Goal: Task Accomplishment & Management: Manage account settings

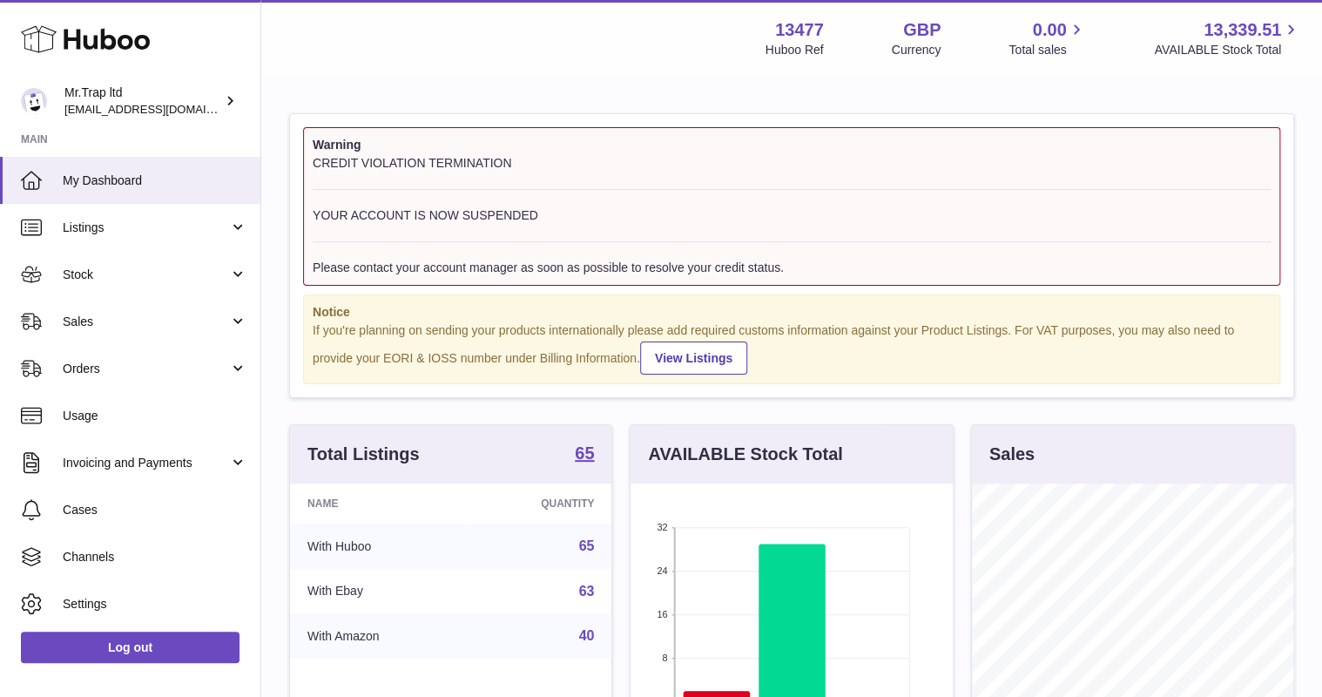
scroll to position [272, 321]
click at [104, 324] on span "Sales" at bounding box center [146, 321] width 166 height 17
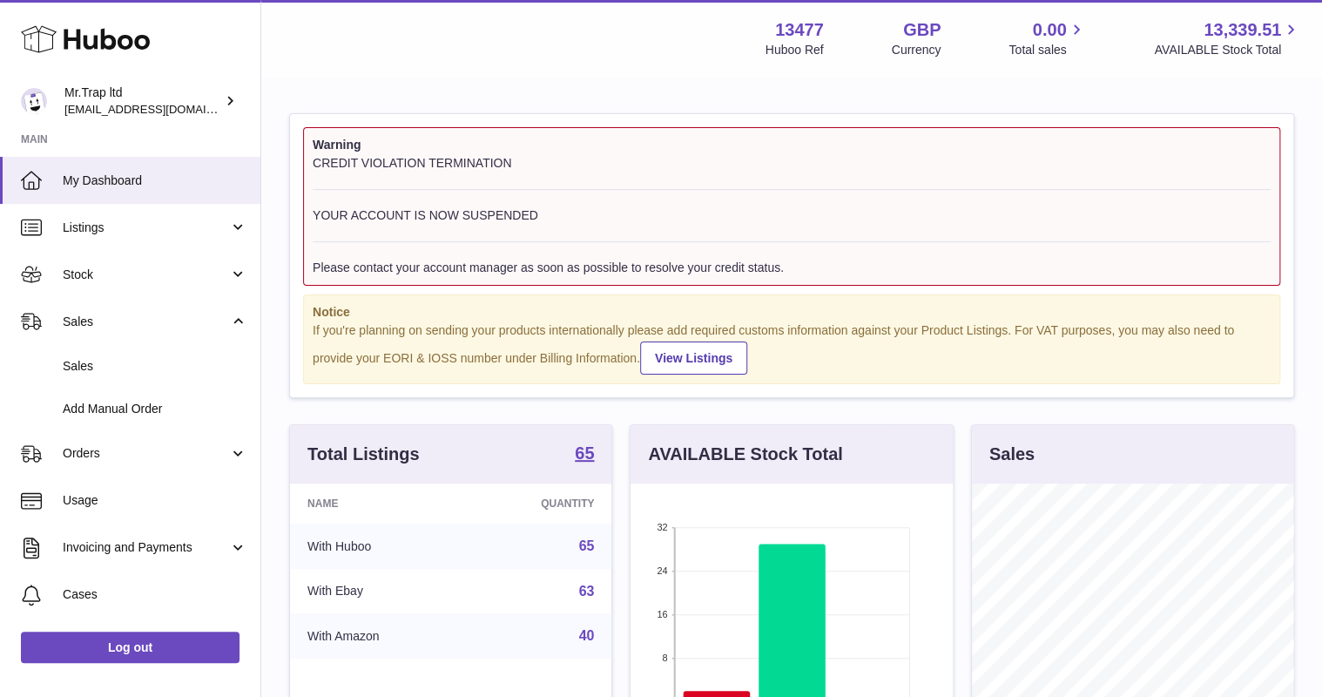
click at [104, 352] on link "Sales" at bounding box center [130, 366] width 260 height 43
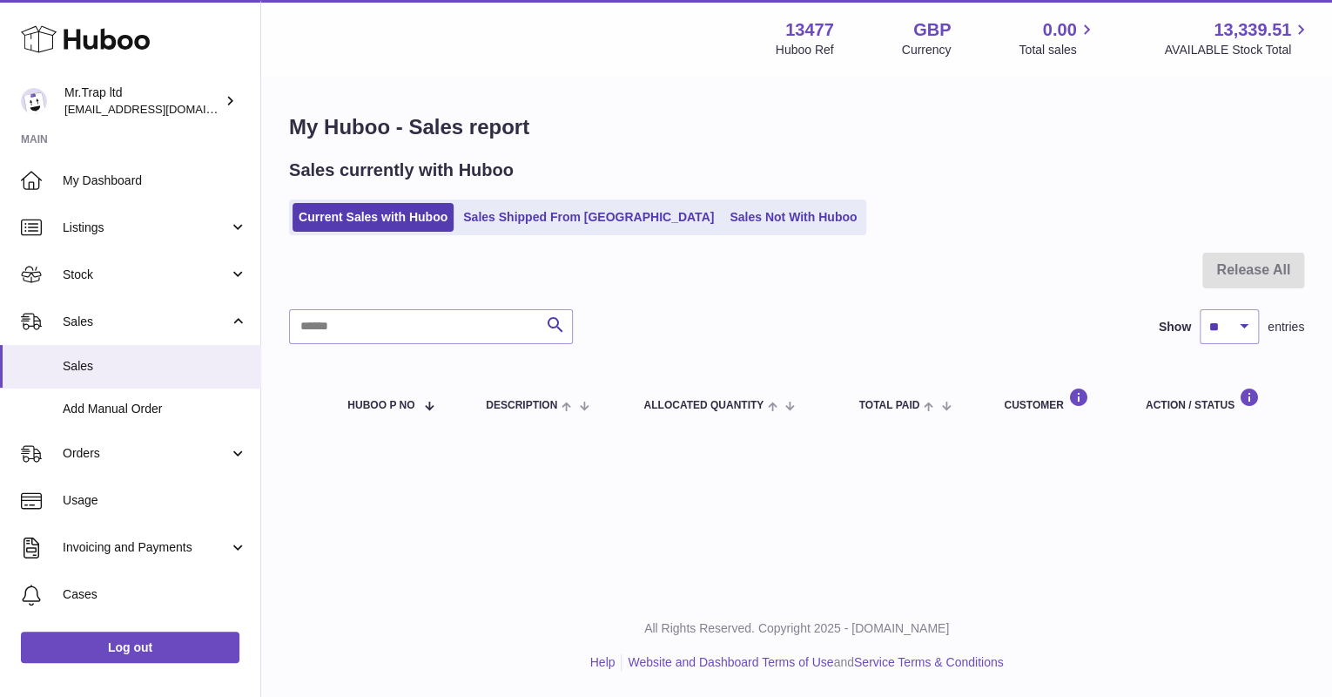
click at [714, 233] on ul "Current Sales with Huboo Sales Shipped From [GEOGRAPHIC_DATA] Sales Not With Hu…" at bounding box center [577, 217] width 577 height 36
click at [724, 228] on link "Sales Not With Huboo" at bounding box center [793, 217] width 139 height 29
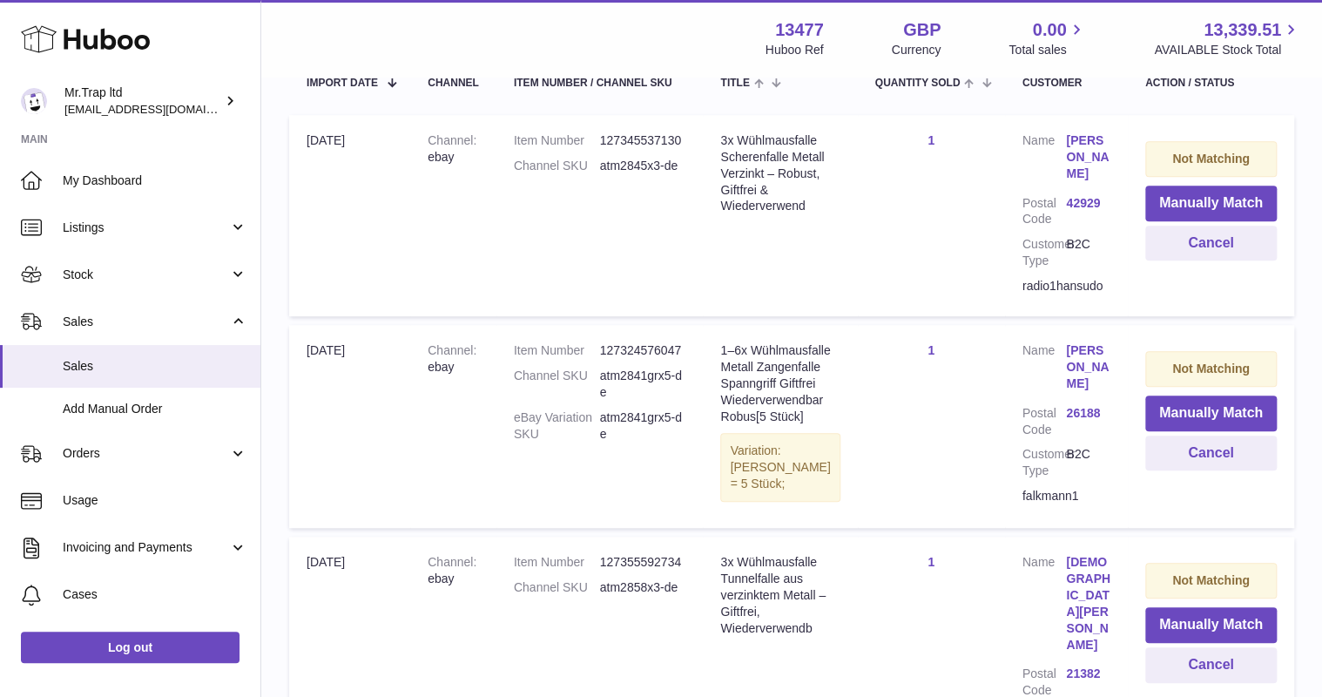
scroll to position [327, 0]
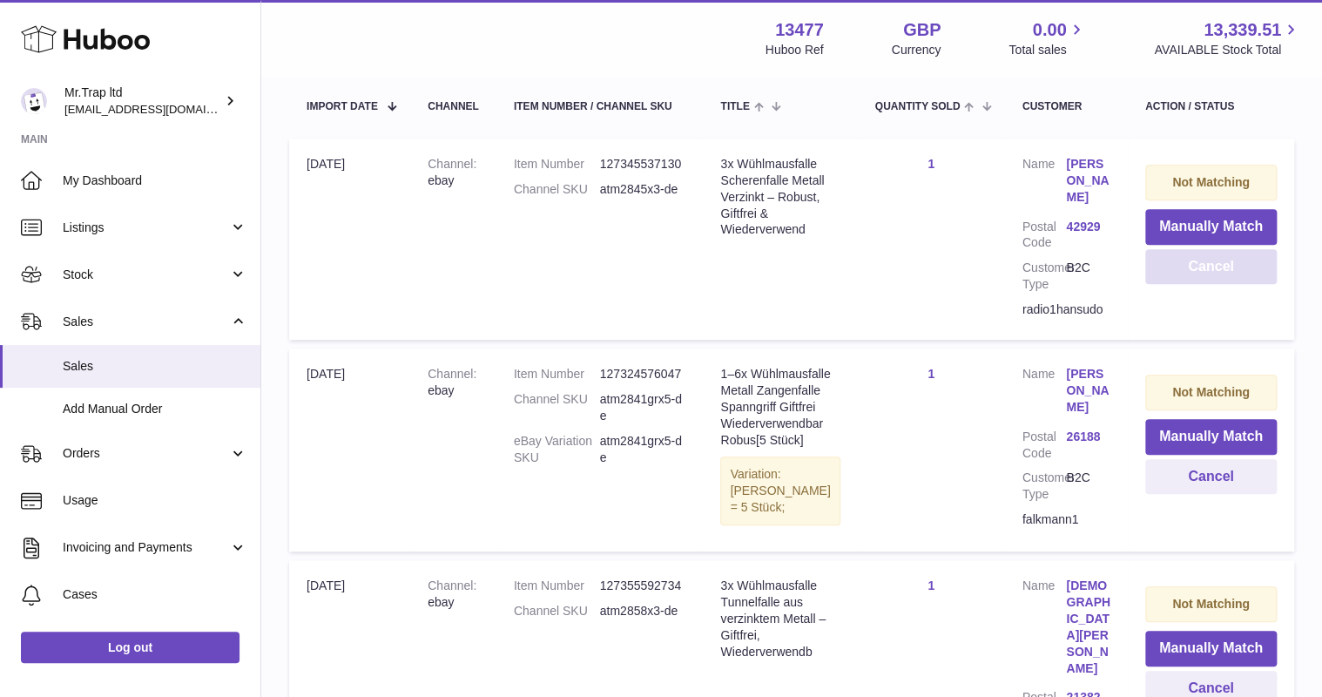
click at [1174, 260] on button "Cancel" at bounding box center [1210, 267] width 131 height 36
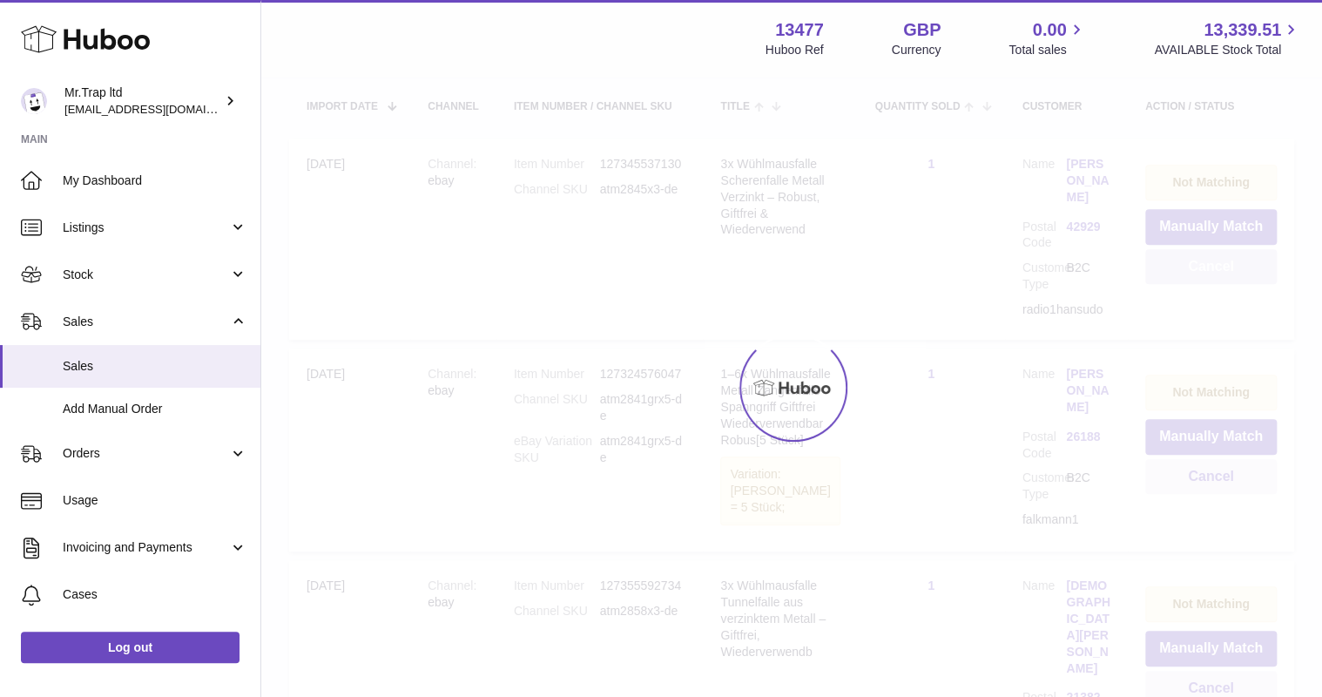
scroll to position [326, 0]
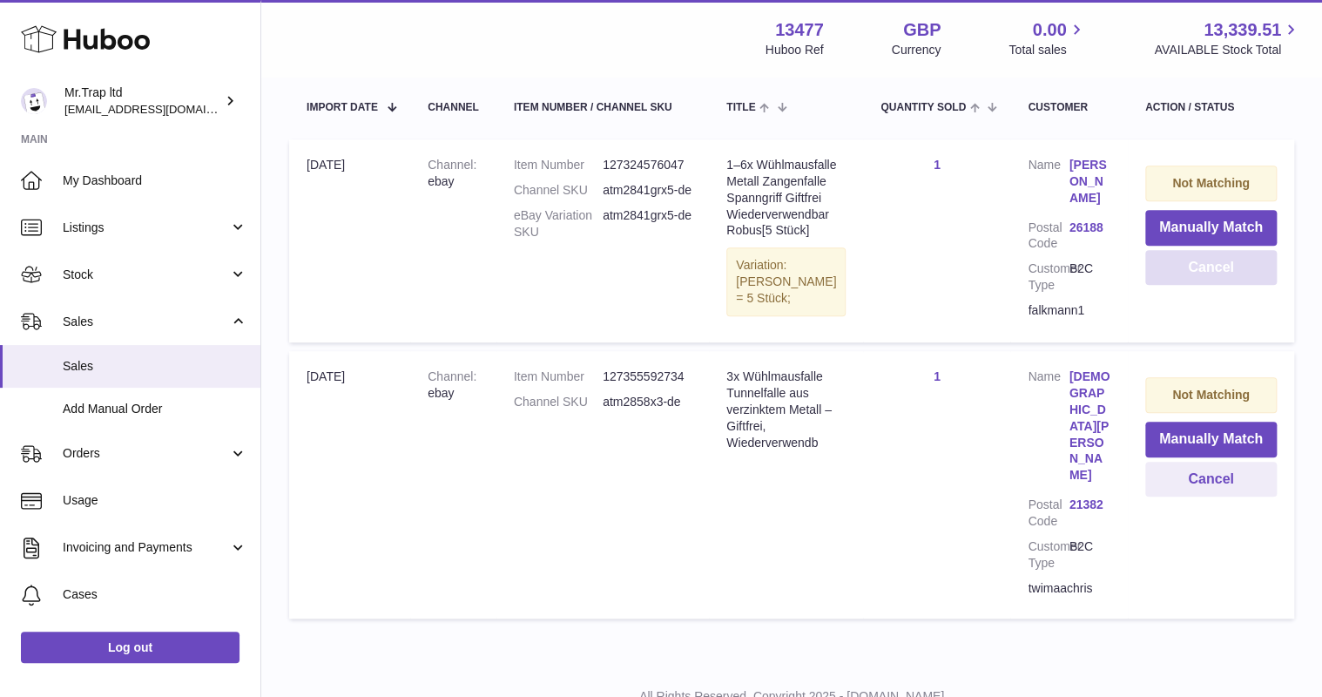
click at [1174, 265] on button "Cancel" at bounding box center [1210, 268] width 131 height 36
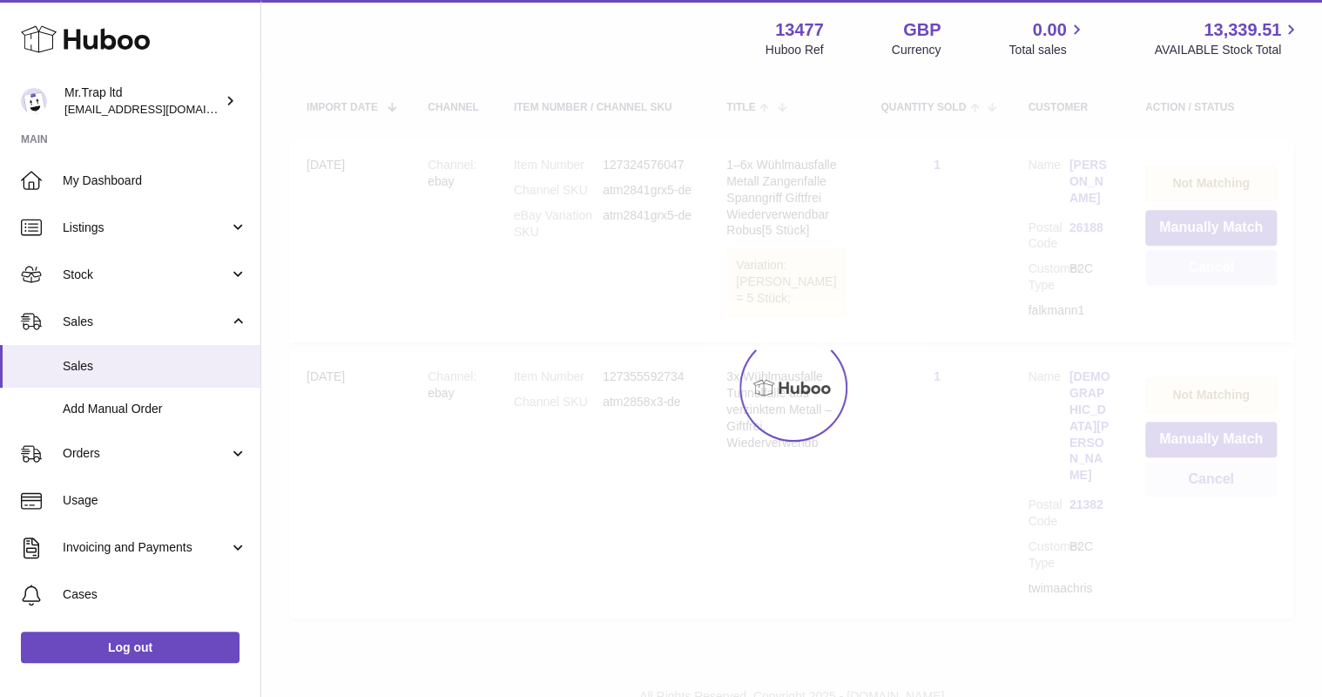
scroll to position [98, 0]
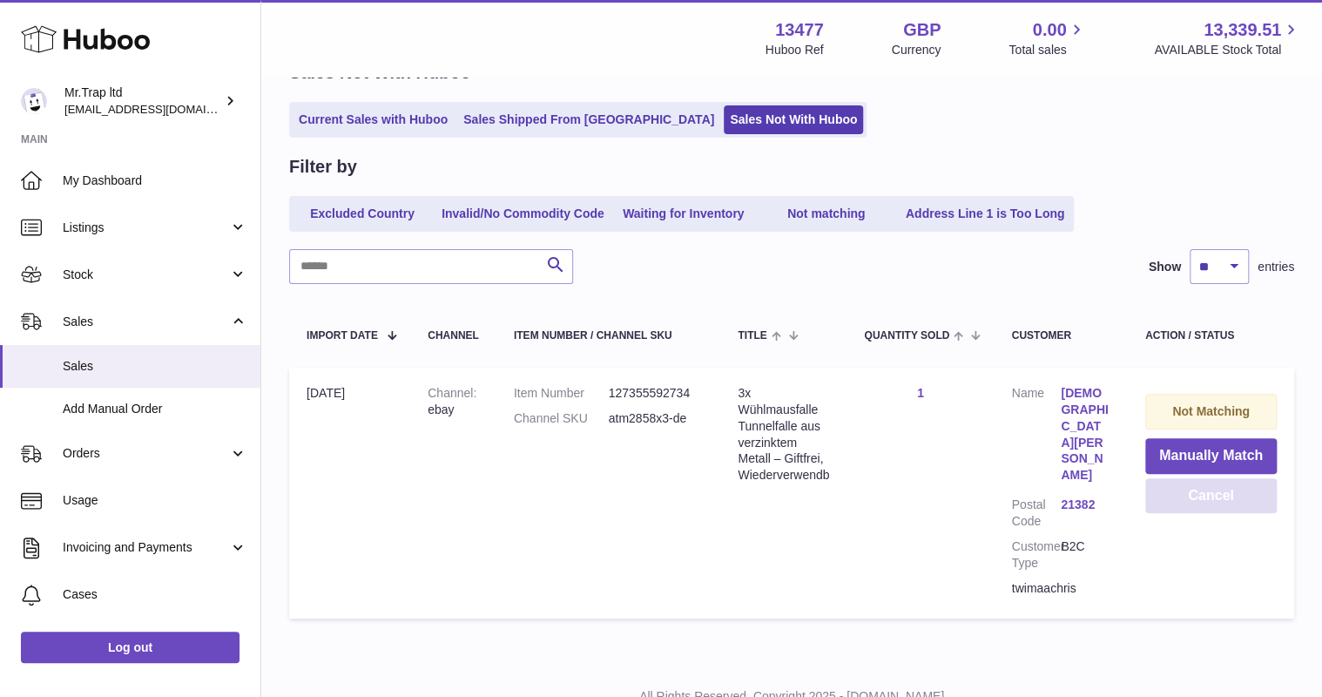
click at [1195, 498] on button "Cancel" at bounding box center [1210, 496] width 131 height 36
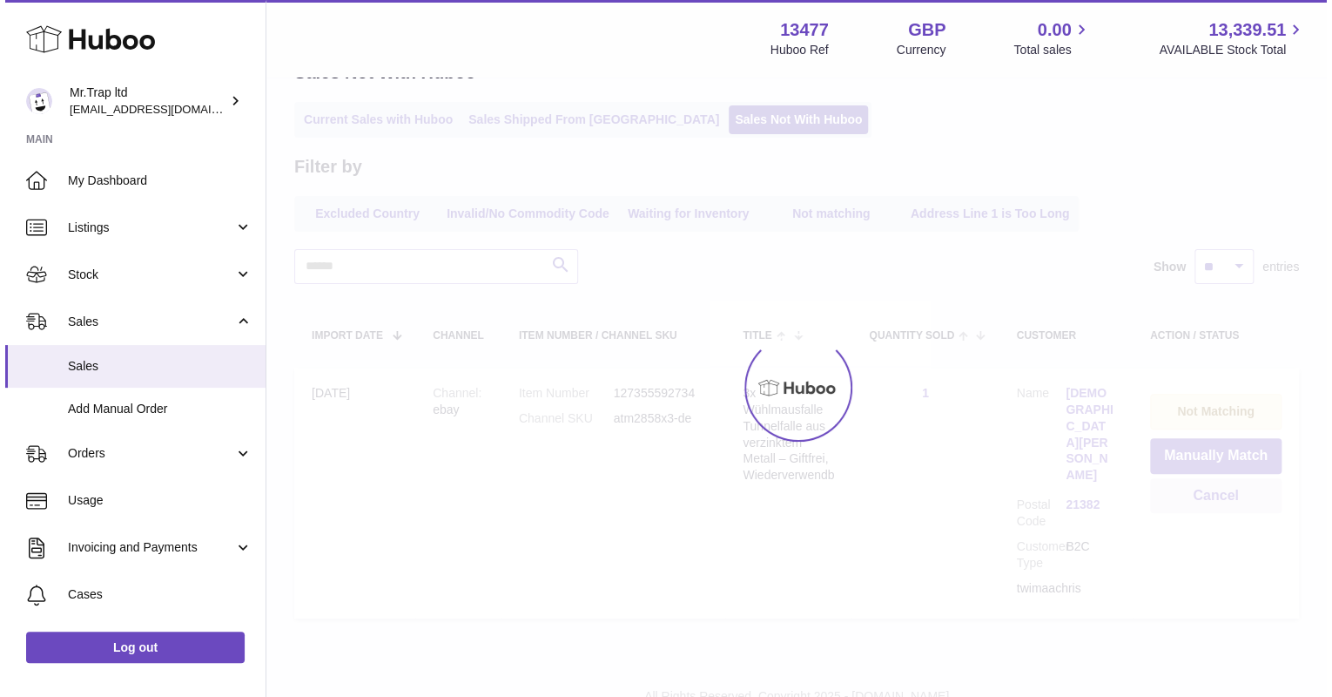
scroll to position [0, 0]
